Goal: Task Accomplishment & Management: Use online tool/utility

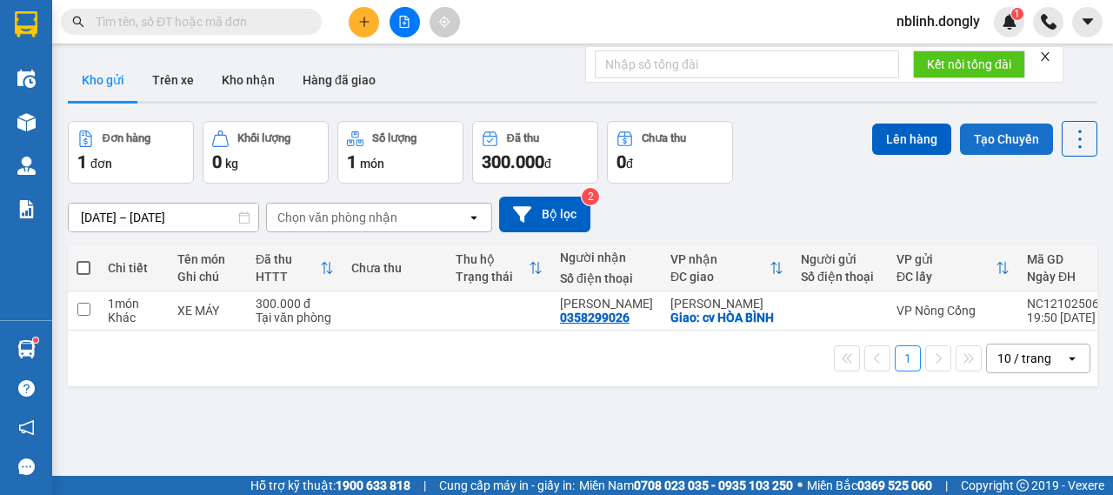
click at [965, 141] on button "Tạo Chuyến" at bounding box center [1006, 138] width 93 height 31
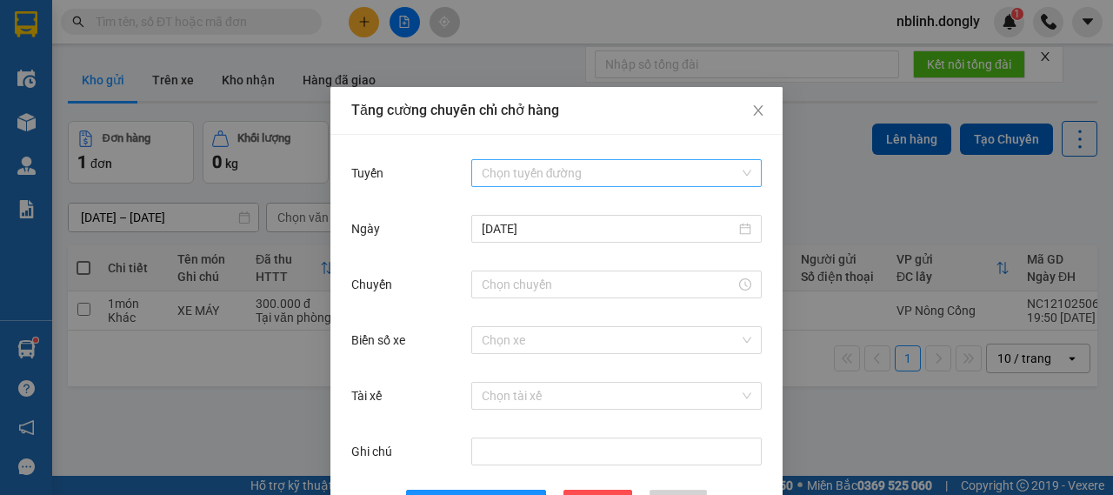
click at [548, 166] on input "Tuyến" at bounding box center [610, 173] width 257 height 26
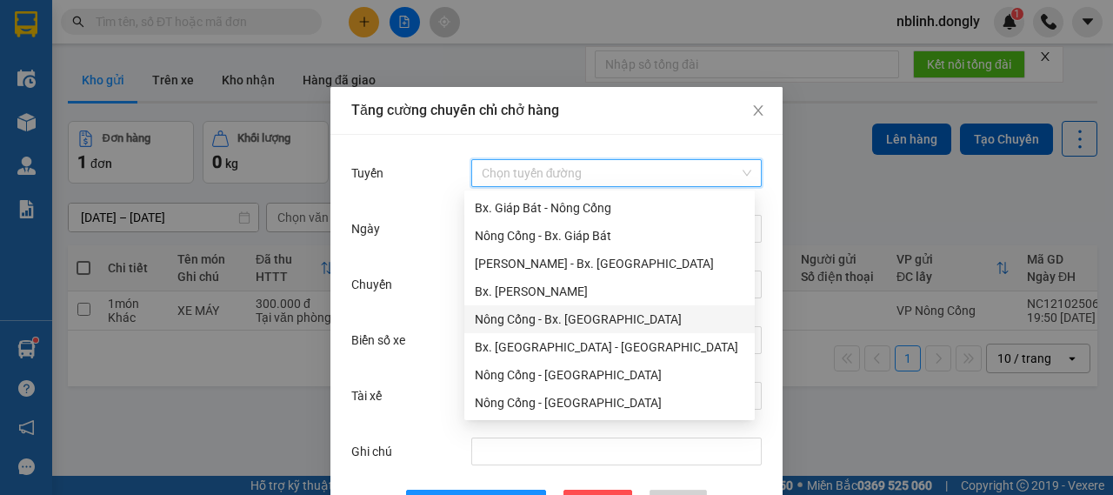
click at [543, 312] on div "Nông Cống - Bx. [GEOGRAPHIC_DATA]" at bounding box center [610, 319] width 270 height 19
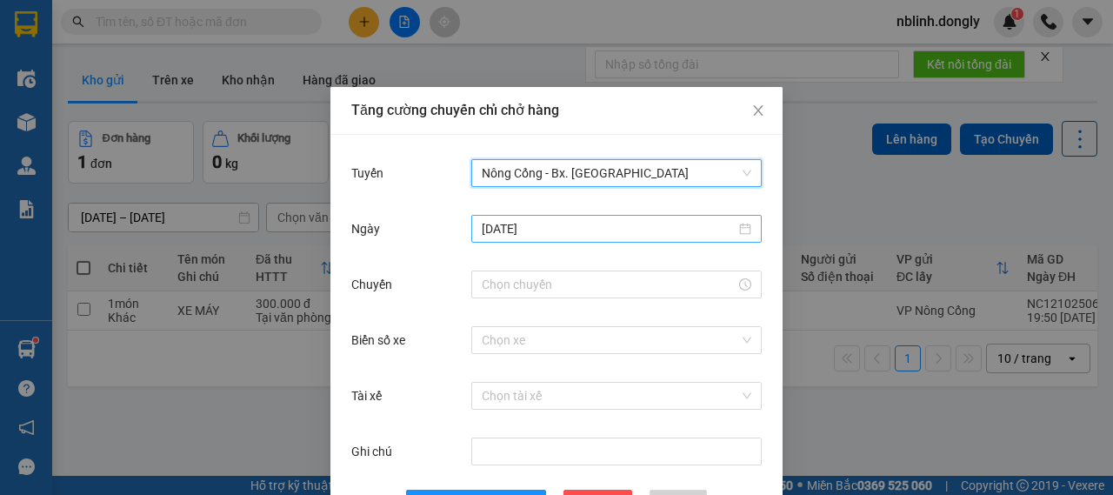
click at [554, 231] on input "[DATE]" at bounding box center [609, 228] width 254 height 19
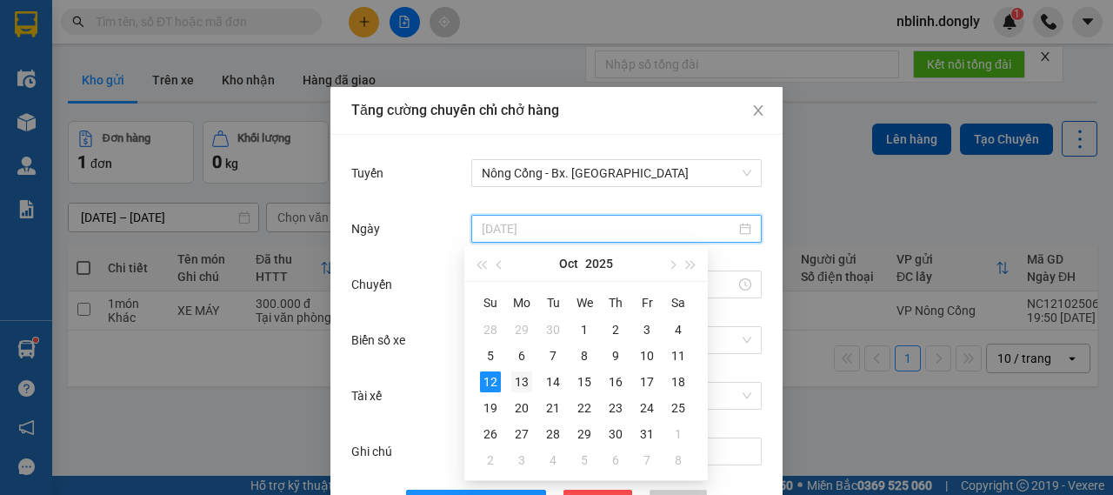
type input "[DATE]"
click at [522, 385] on div "13" at bounding box center [521, 381] width 21 height 21
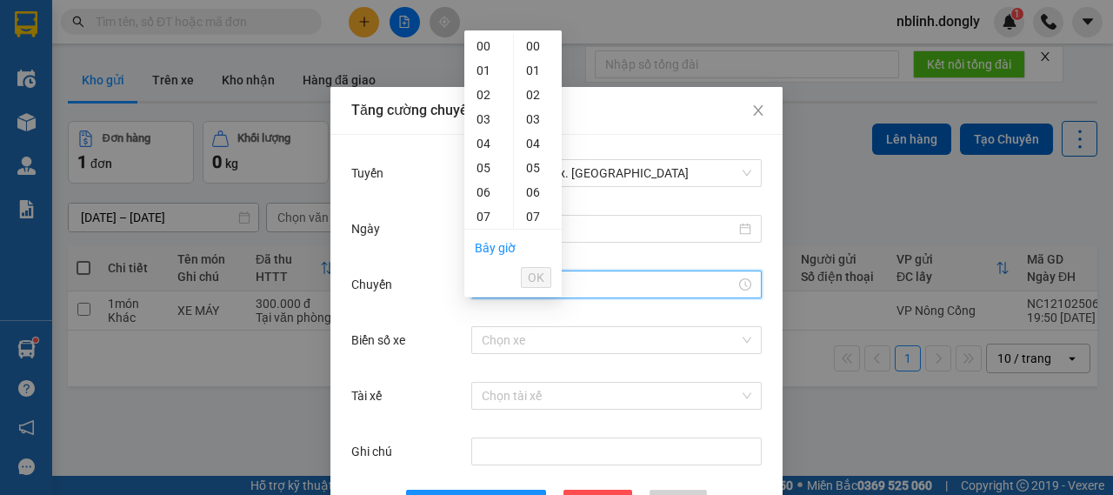
click at [574, 289] on input "Chuyến" at bounding box center [609, 284] width 254 height 19
click at [533, 268] on span "OK" at bounding box center [536, 277] width 17 height 19
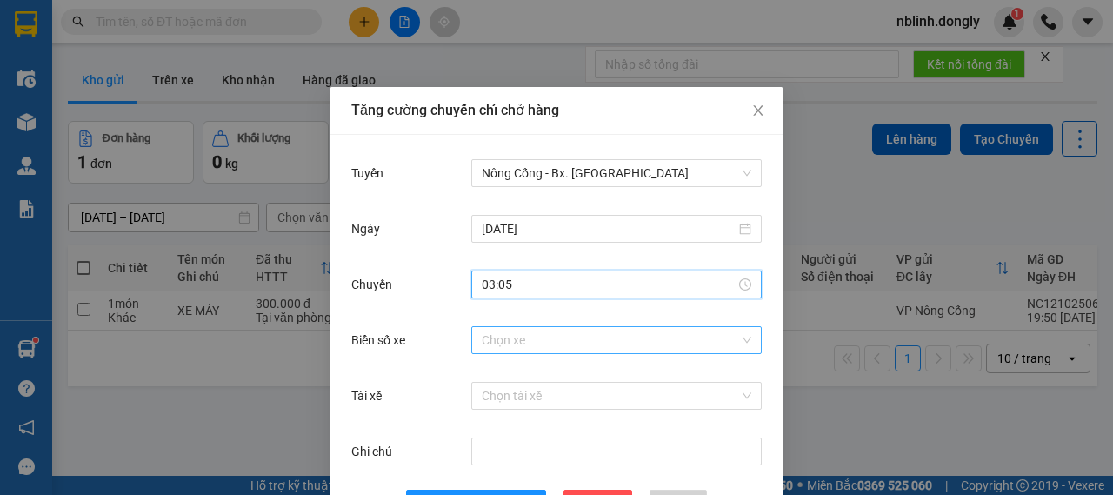
type input "03:05"
click at [530, 344] on input "Biển số xe" at bounding box center [610, 340] width 257 height 26
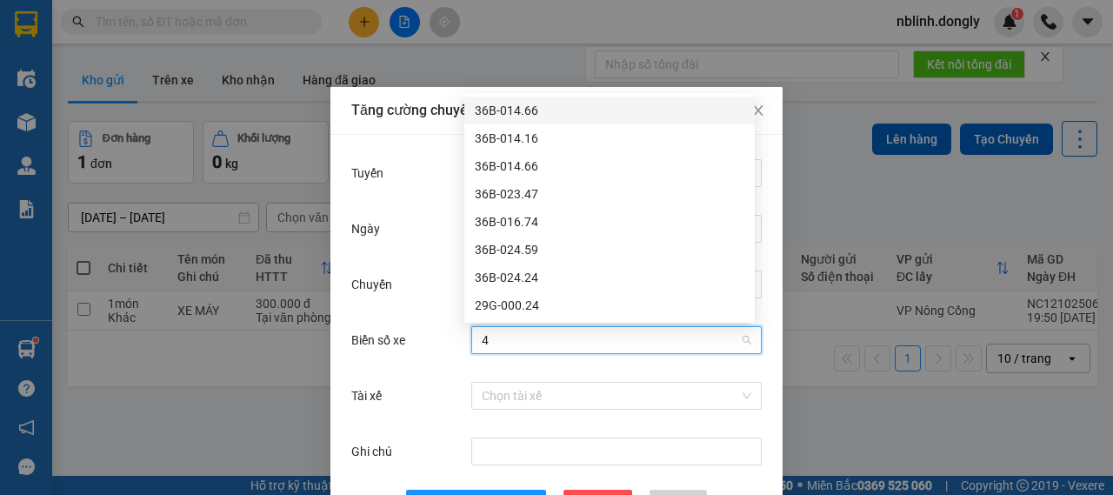
type input "47"
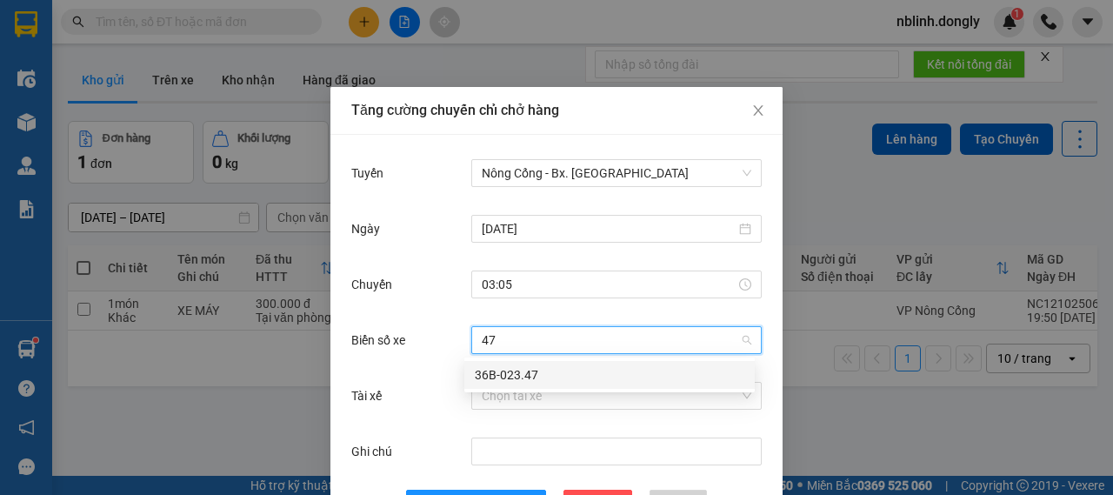
click at [542, 374] on div "36B-023.47" at bounding box center [610, 374] width 270 height 19
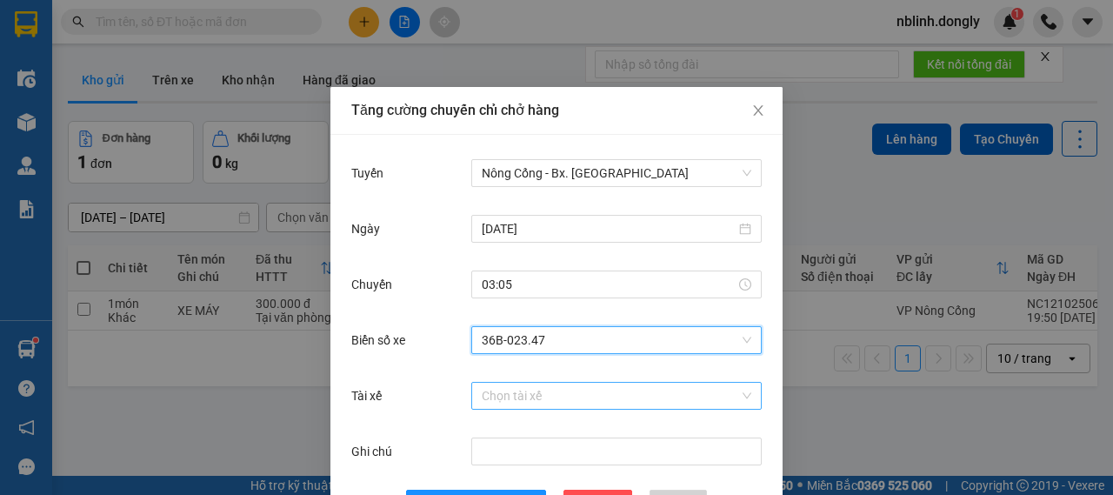
click at [523, 389] on input "Tài xế" at bounding box center [610, 396] width 257 height 26
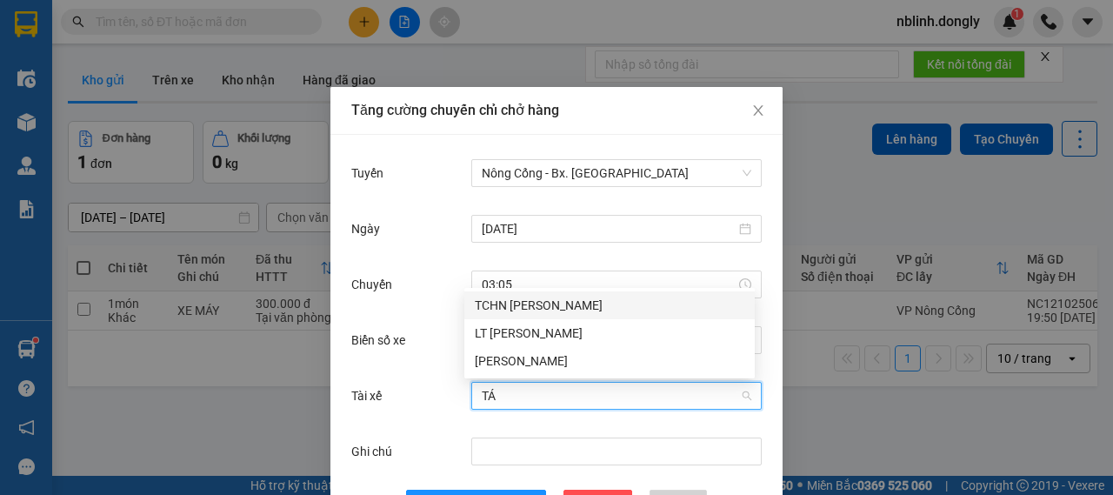
type input "TÁM"
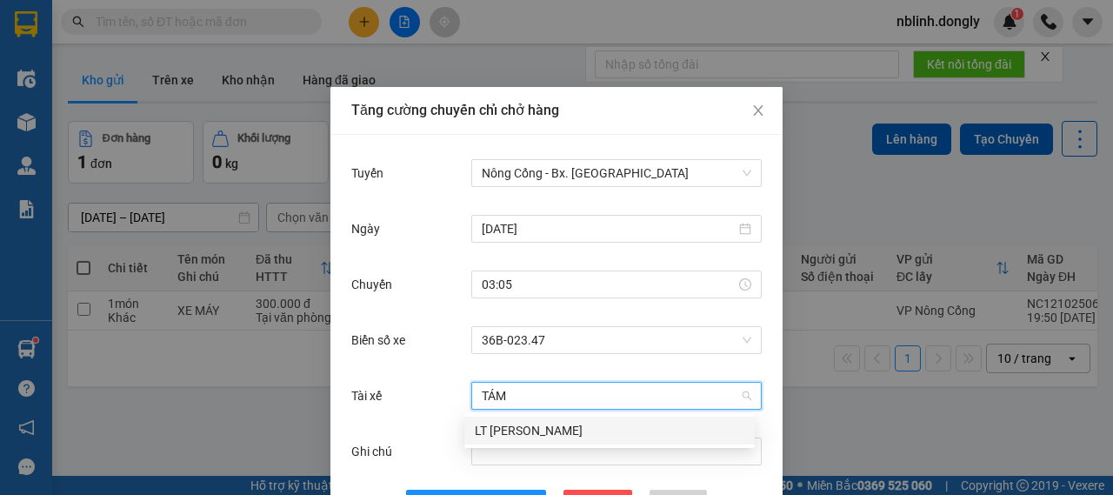
click at [509, 433] on div "LT [PERSON_NAME]" at bounding box center [610, 430] width 270 height 19
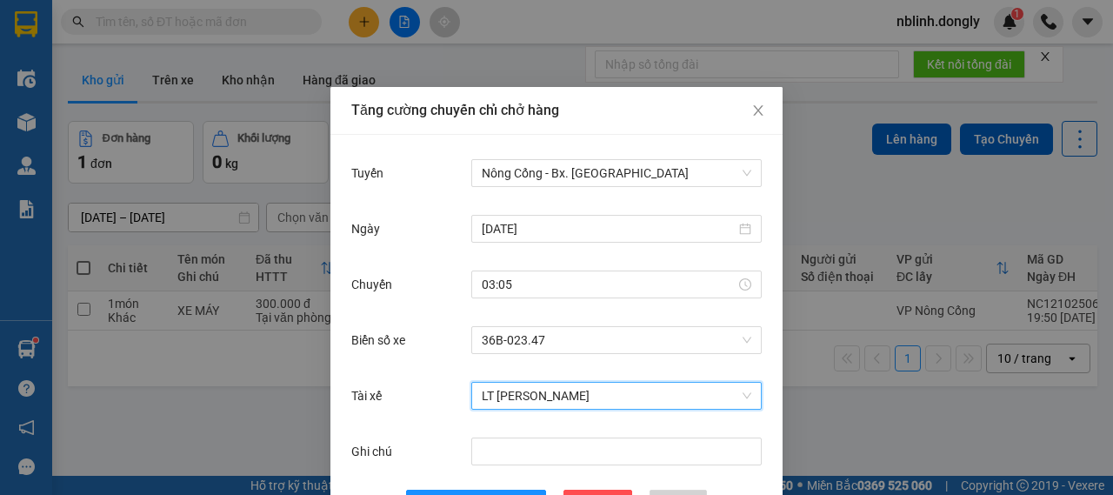
scroll to position [63, 0]
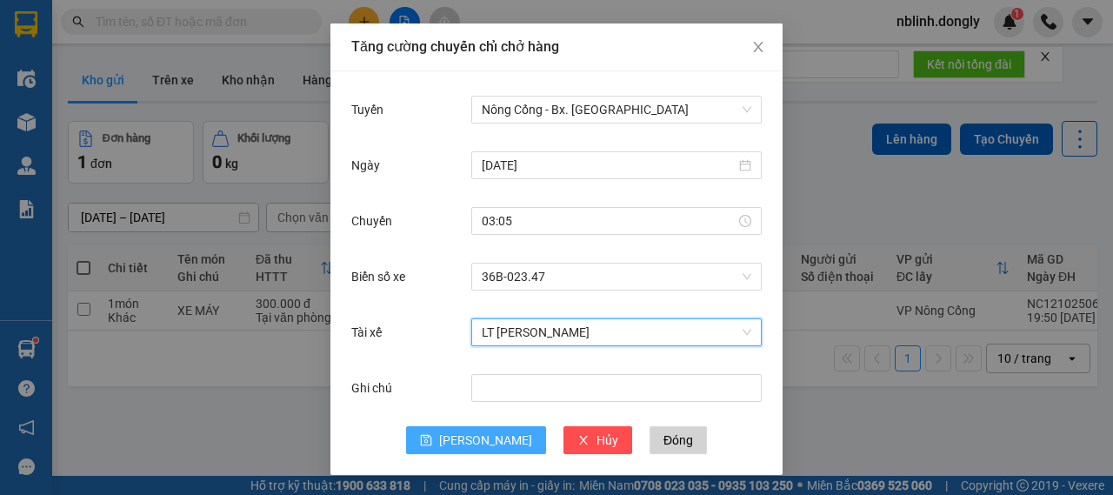
click at [489, 433] on span "[PERSON_NAME]" at bounding box center [485, 439] width 93 height 19
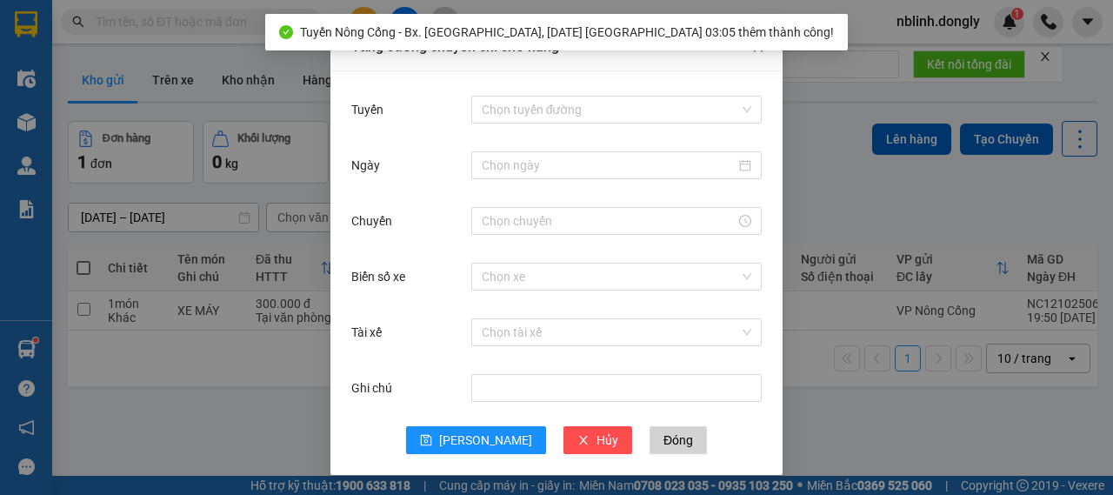
click at [296, 418] on div "Tăng cường chuyến chỉ chở hàng Tuyến Chọn tuyến đường Ngày Chuyến Biển số xe Ch…" at bounding box center [556, 247] width 1113 height 495
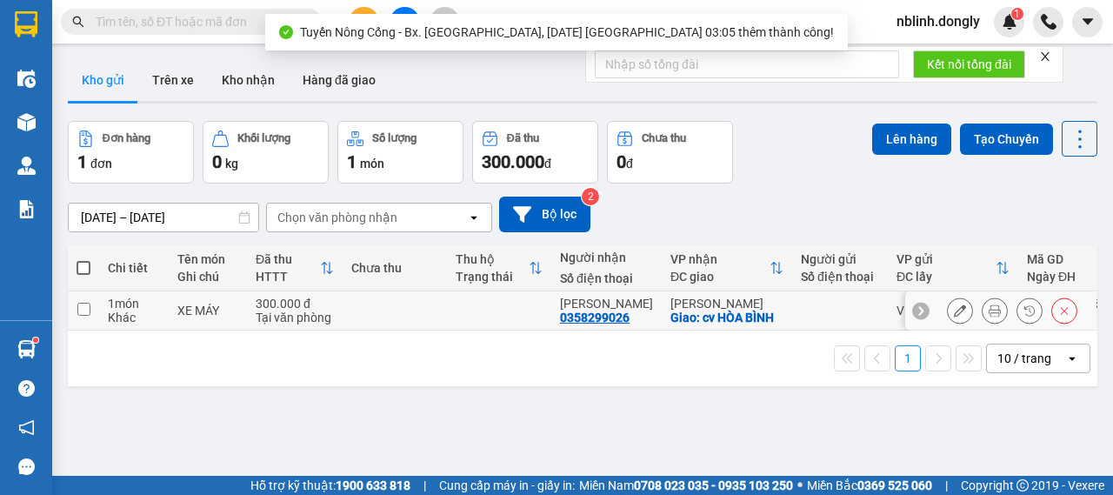
click at [462, 305] on td at bounding box center [499, 310] width 104 height 39
checkbox input "true"
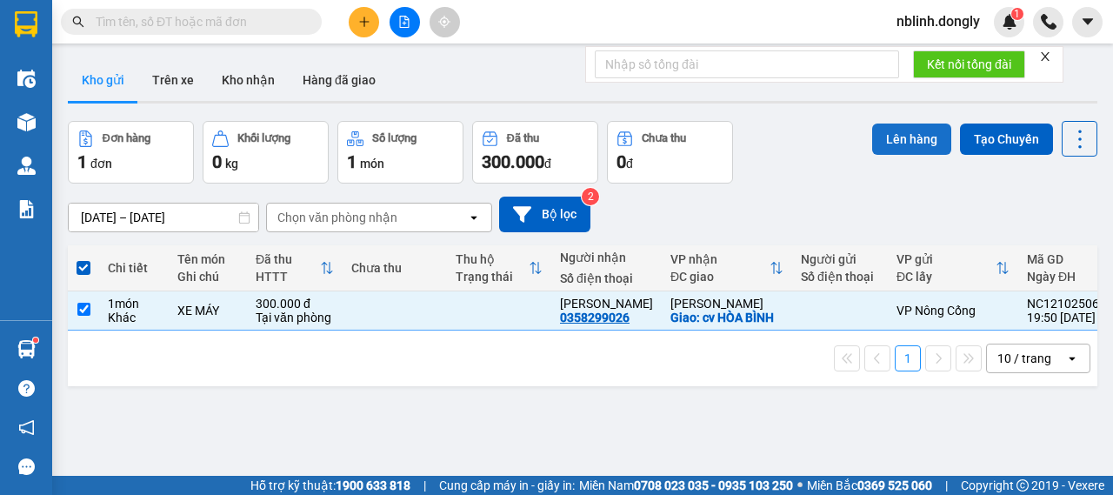
click at [876, 147] on button "Lên hàng" at bounding box center [911, 138] width 79 height 31
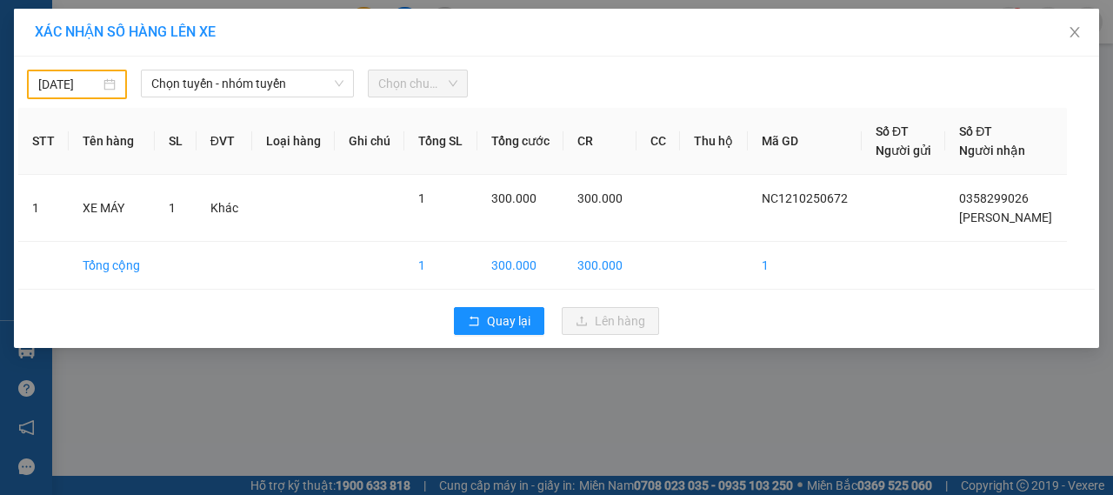
click at [107, 83] on div "[DATE]" at bounding box center [76, 84] width 77 height 19
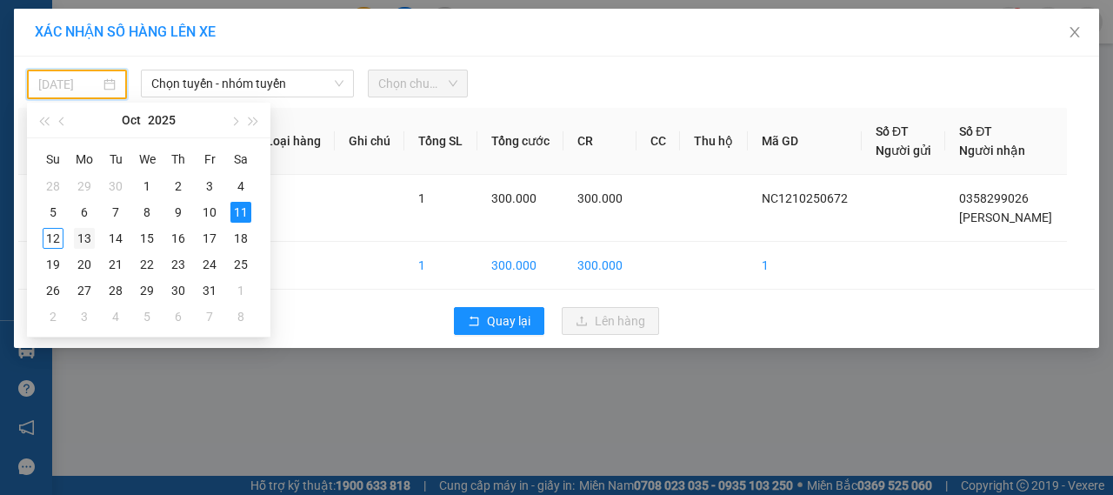
click at [78, 236] on div "13" at bounding box center [84, 238] width 21 height 21
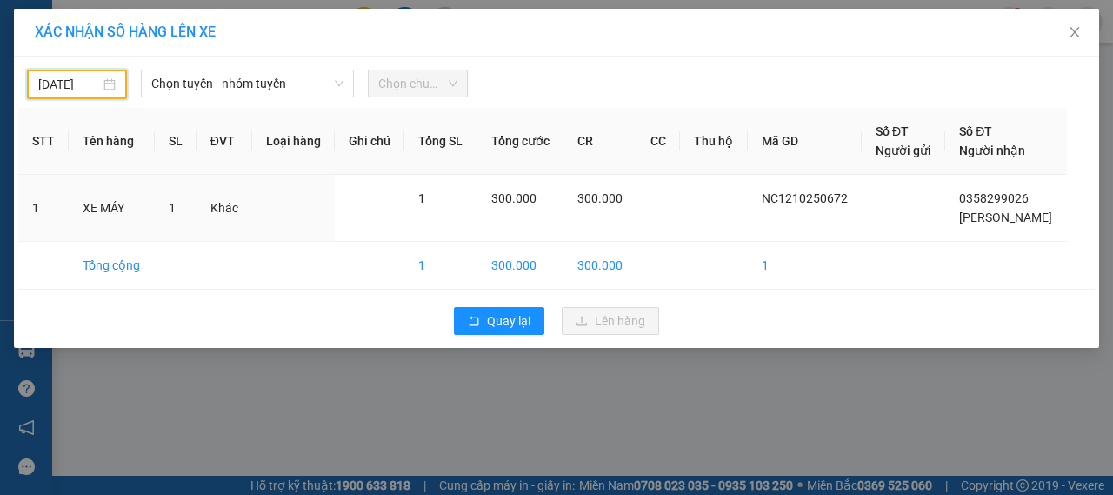
type input "[DATE]"
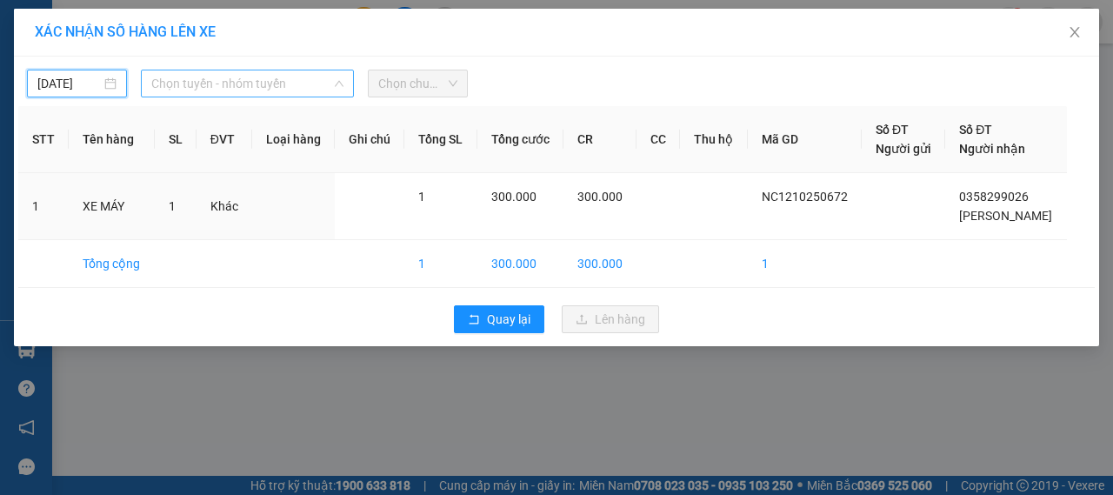
click at [318, 84] on span "Chọn tuyến - nhóm tuyến" at bounding box center [247, 83] width 192 height 26
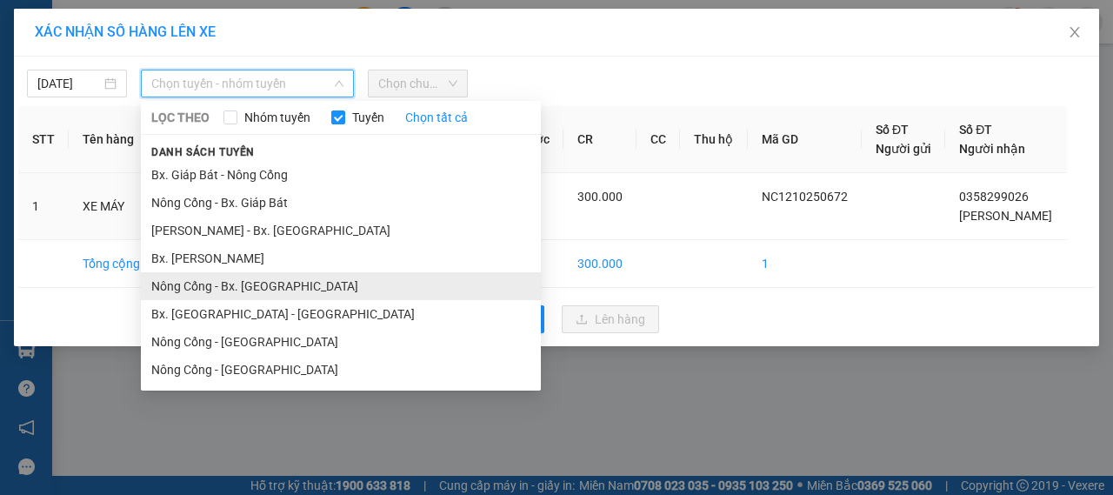
click at [220, 281] on li "Nông Cống - Bx. [GEOGRAPHIC_DATA]" at bounding box center [341, 286] width 400 height 28
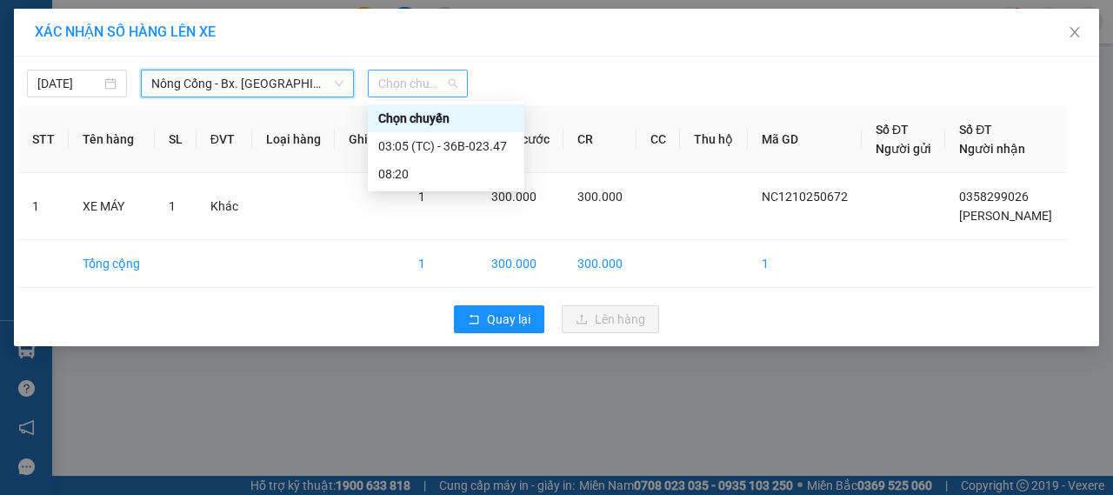
click at [442, 87] on span "Chọn chuyến" at bounding box center [417, 83] width 79 height 26
click at [448, 145] on div "03:05 (TC) - 36B-023.47" at bounding box center [446, 145] width 136 height 19
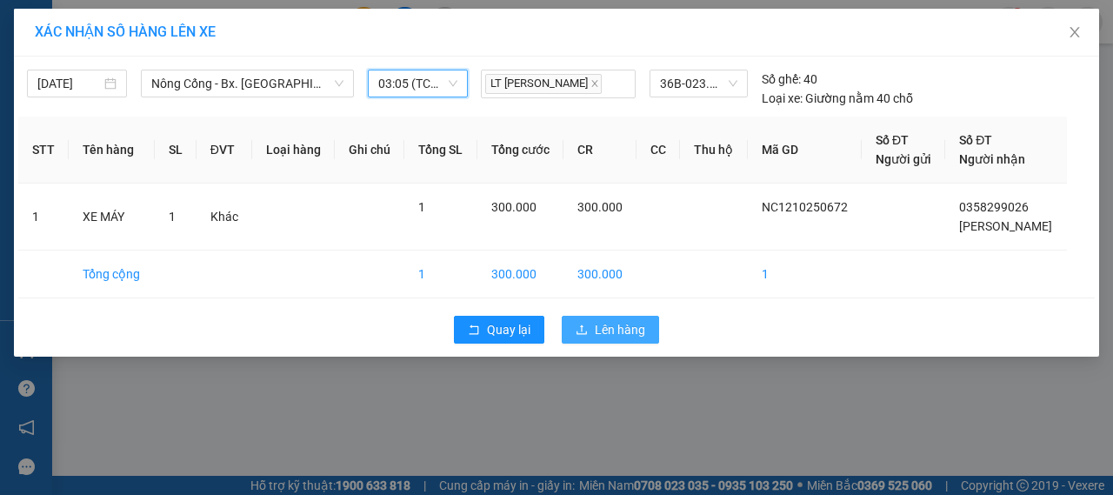
click at [617, 325] on span "Lên hàng" at bounding box center [620, 329] width 50 height 19
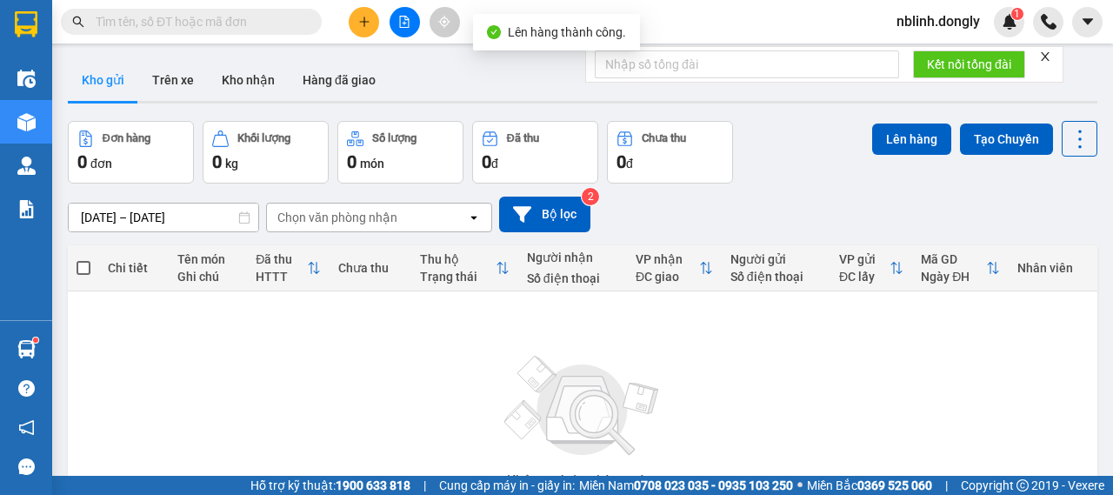
click at [397, 22] on button at bounding box center [404, 22] width 30 height 30
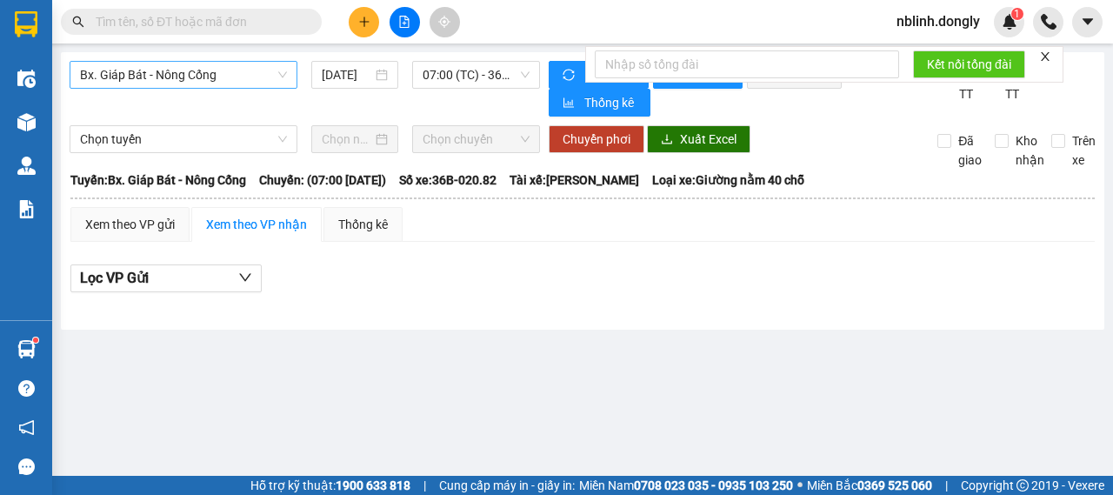
click at [261, 76] on span "Bx. Giáp Bát - Nông Cống" at bounding box center [183, 75] width 207 height 26
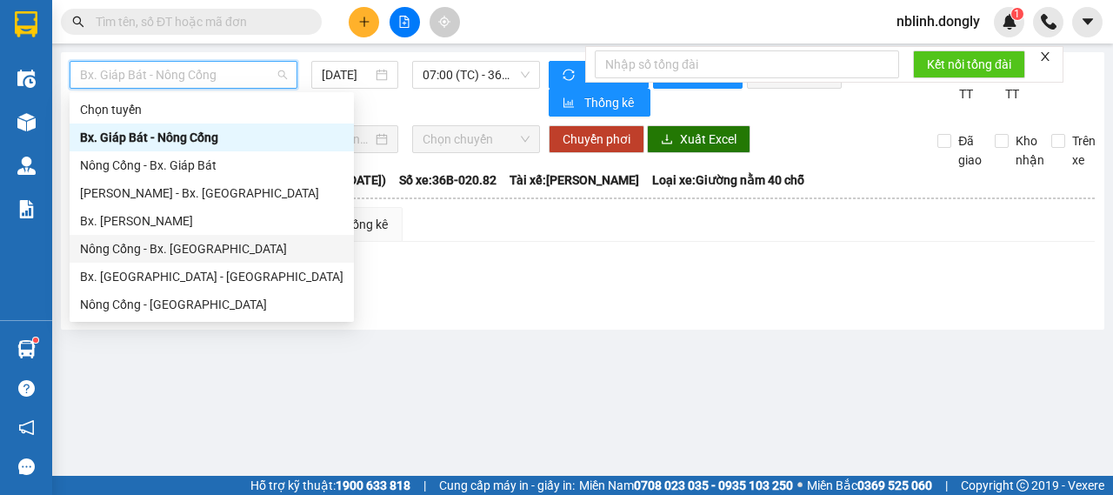
click at [166, 243] on div "Nông Cống - Bx. [GEOGRAPHIC_DATA]" at bounding box center [211, 248] width 263 height 19
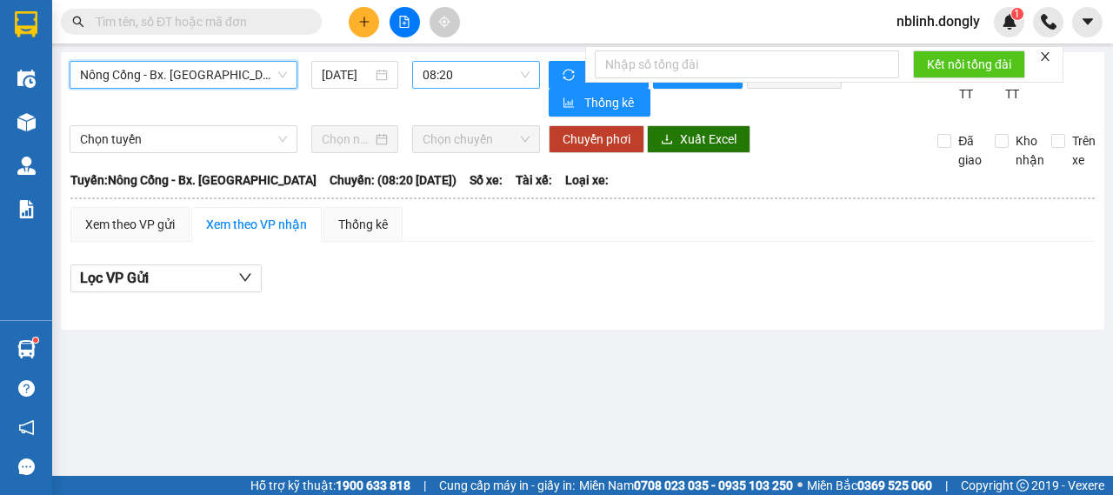
click at [498, 83] on span "08:20" at bounding box center [476, 75] width 106 height 26
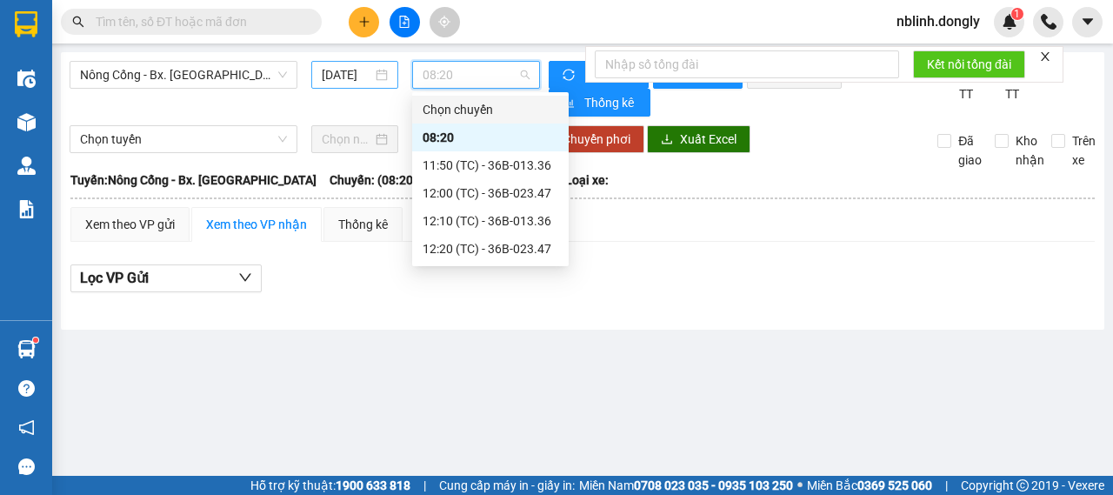
click at [376, 75] on div "[DATE]" at bounding box center [355, 74] width 66 height 19
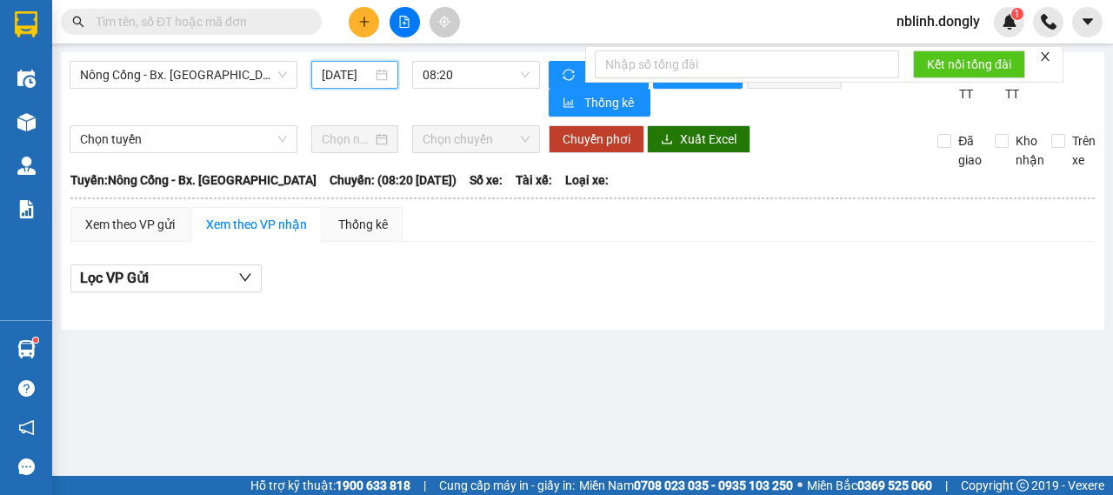
scroll to position [0, 10]
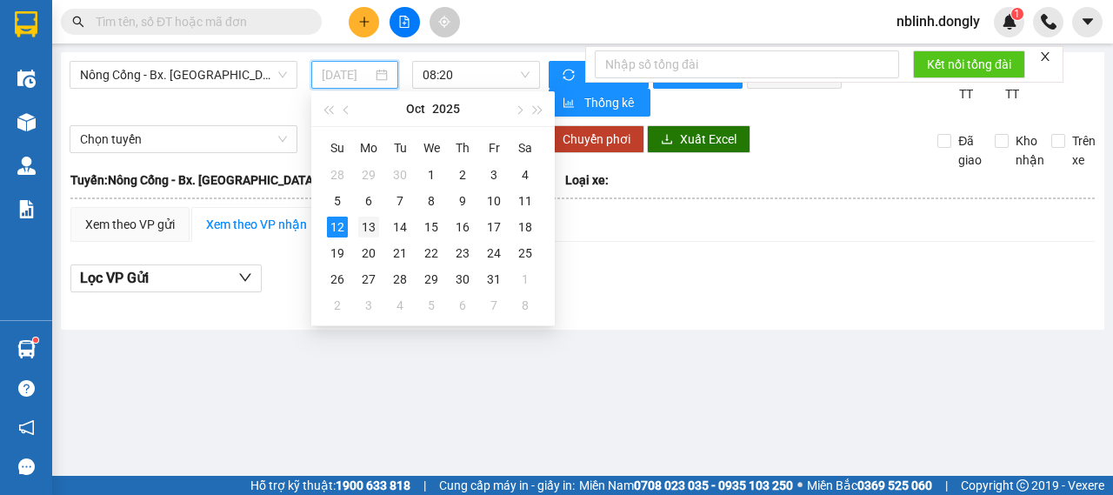
click at [363, 229] on div "13" at bounding box center [368, 226] width 21 height 21
type input "[DATE]"
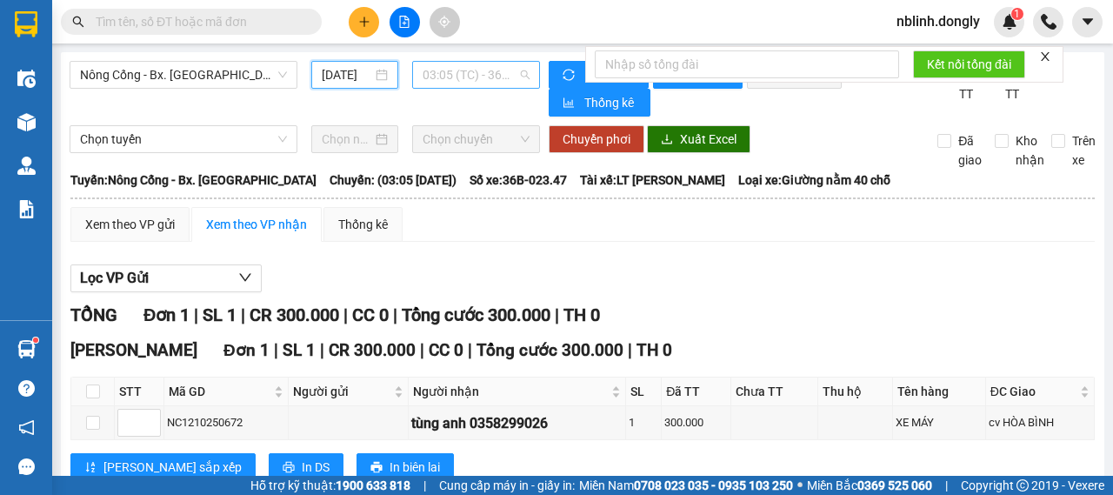
click at [511, 81] on span "03:05 (TC) - 36B-023.47" at bounding box center [476, 75] width 106 height 26
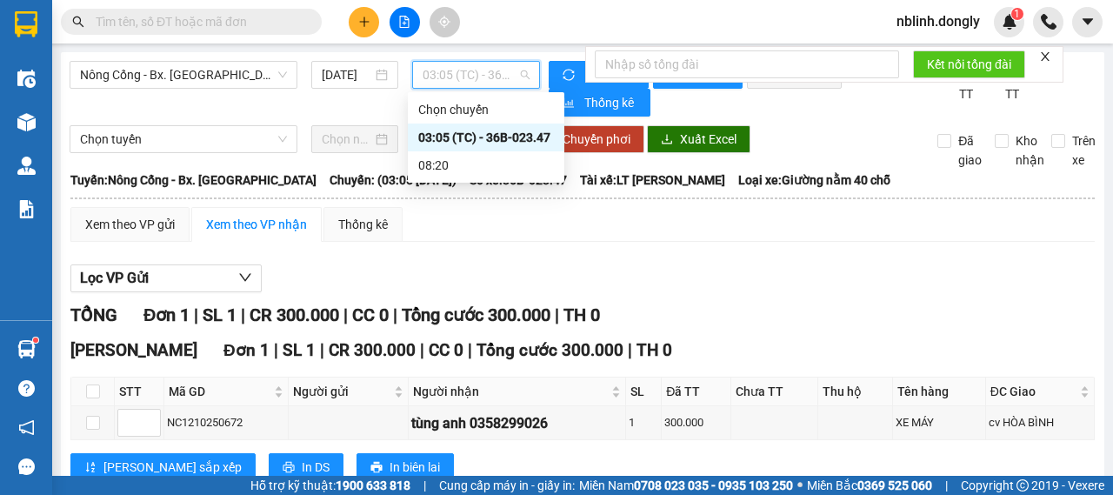
click at [701, 109] on div "Làm mới In phơi In đơn chọn Thống kê" at bounding box center [743, 89] width 388 height 56
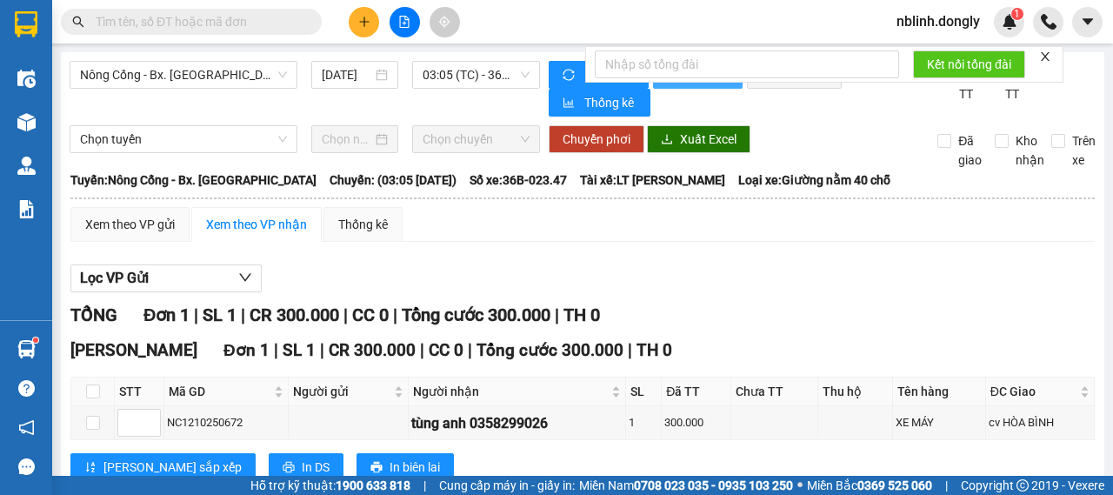
click at [656, 86] on button "In phơi" at bounding box center [698, 75] width 90 height 28
